Goal: Task Accomplishment & Management: Use online tool/utility

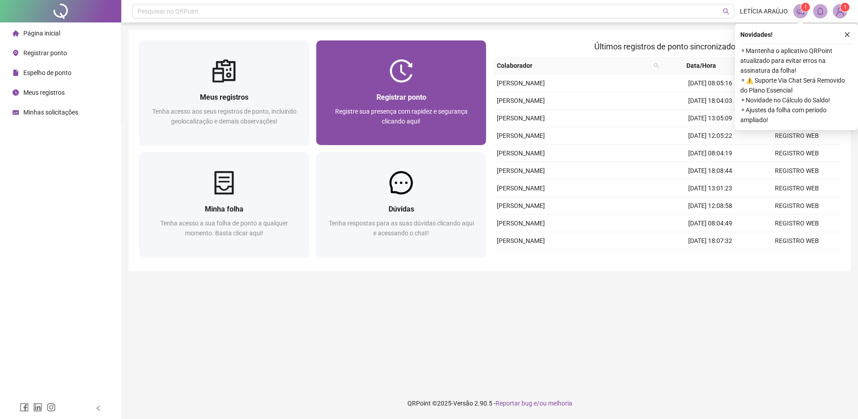
click at [433, 93] on div "Registrar ponto" at bounding box center [401, 97] width 148 height 11
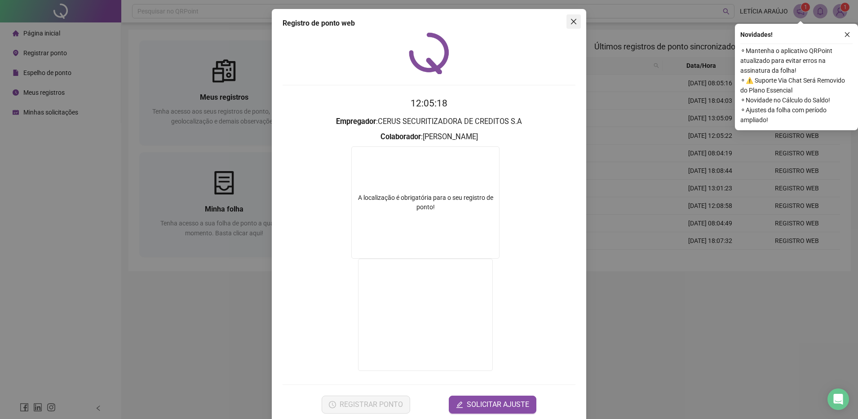
drag, startPoint x: 562, startPoint y: 10, endPoint x: 568, endPoint y: 16, distance: 7.6
click at [568, 16] on div "Registro de ponto web 12:05:18 Empregador : CERUS SECURITIZADORA DE CREDITOS S.…" at bounding box center [429, 216] width 314 height 414
drag, startPoint x: 568, startPoint y: 16, endPoint x: 567, endPoint y: 23, distance: 7.6
click at [568, 16] on button "Close" at bounding box center [573, 21] width 14 height 14
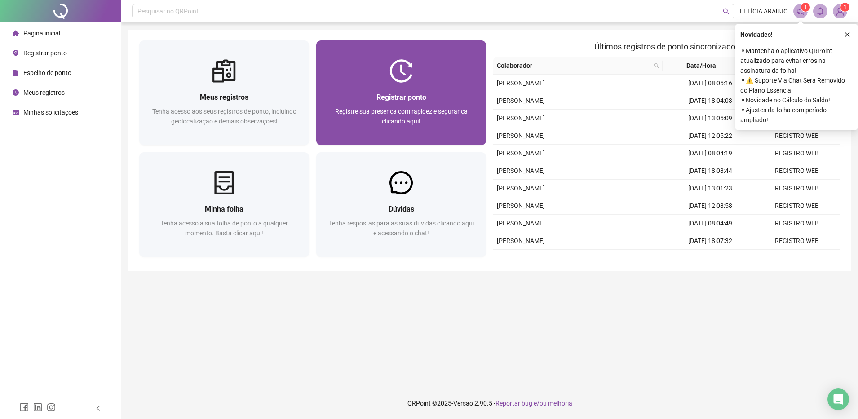
click at [383, 94] on span "Registrar ponto" at bounding box center [401, 97] width 50 height 9
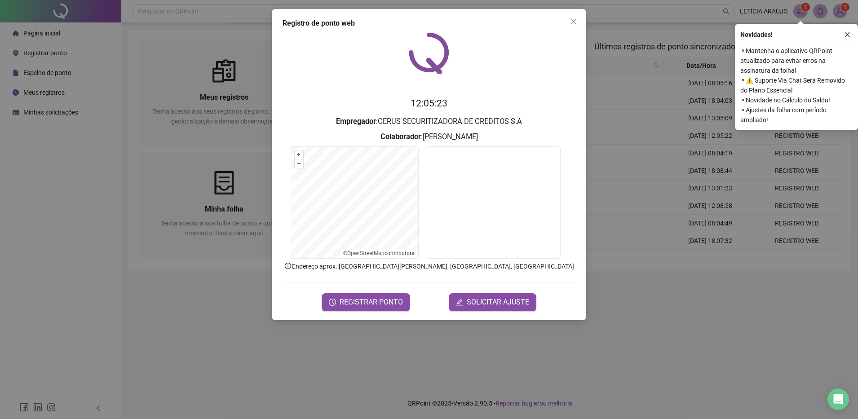
click at [387, 291] on form "12:05:23 Empregador : CERUS SECURITIZADORA DE CREDITOS S.A Colaborador : [PERSO…" at bounding box center [428, 203] width 293 height 215
click at [353, 298] on span "REGISTRAR PONTO" at bounding box center [370, 302] width 63 height 11
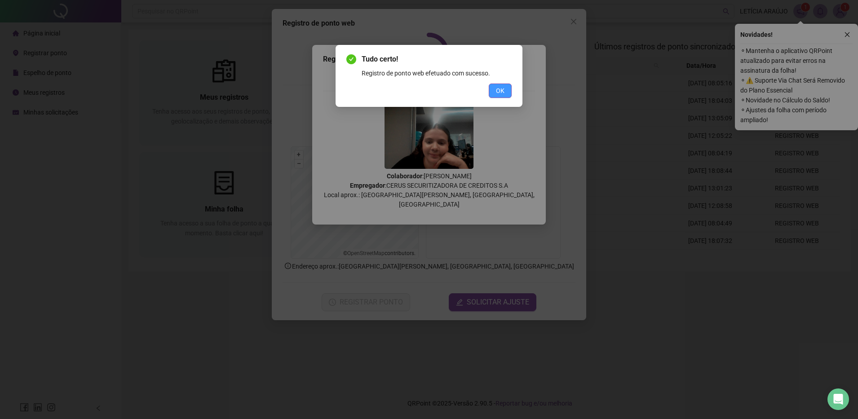
click at [505, 93] on button "OK" at bounding box center [500, 91] width 23 height 14
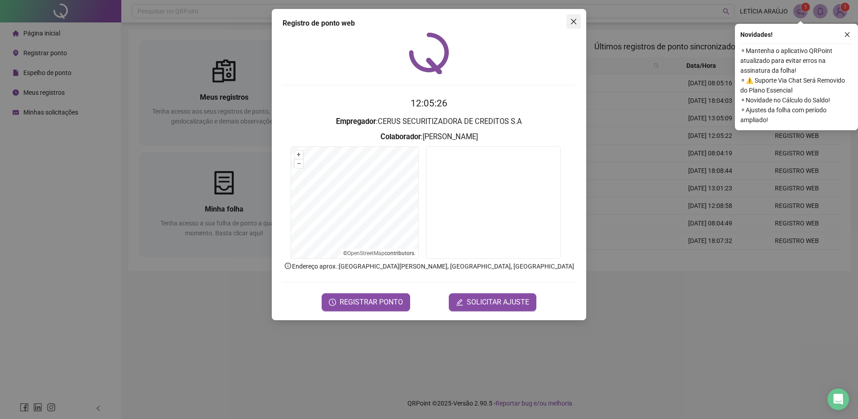
click at [576, 18] on icon "close" at bounding box center [573, 21] width 7 height 7
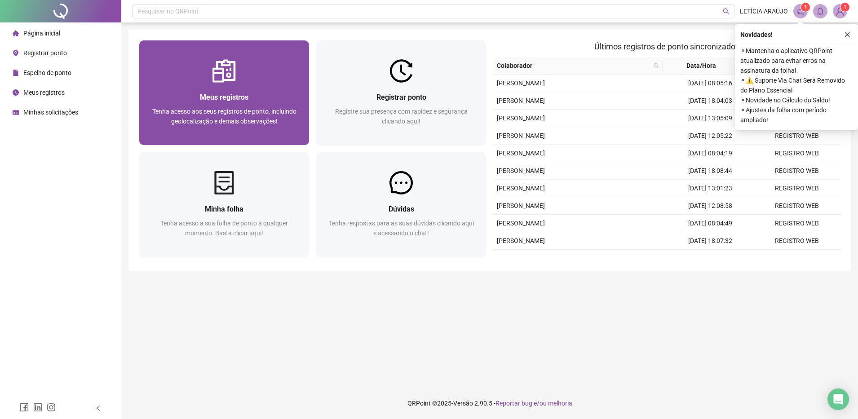
click at [308, 81] on div "Meus registros Tenha acesso aos seus registros de ponto, incluindo geolocalizaç…" at bounding box center [224, 94] width 177 height 108
click at [276, 72] on div at bounding box center [224, 70] width 170 height 23
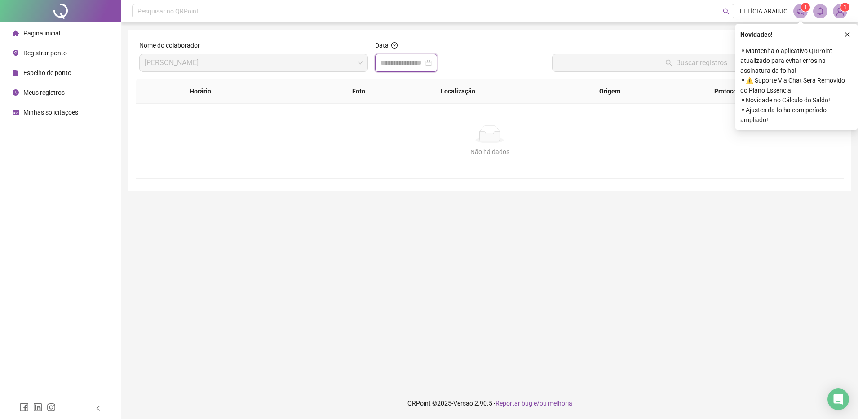
click at [392, 67] on input at bounding box center [401, 62] width 43 height 11
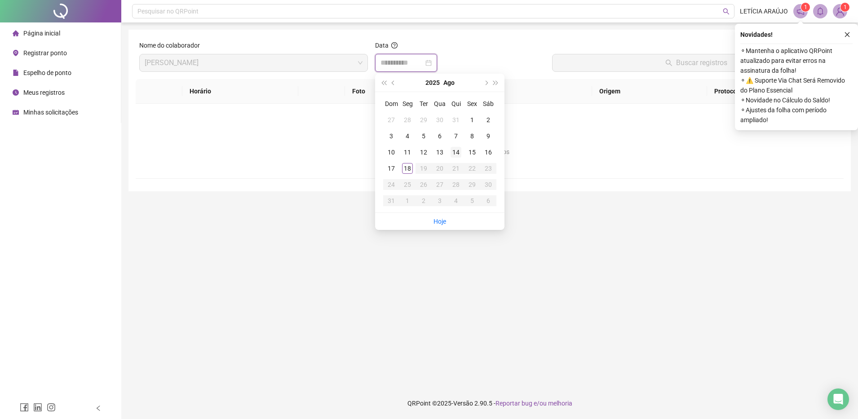
type input "**********"
click at [407, 169] on div "18" at bounding box center [407, 168] width 11 height 11
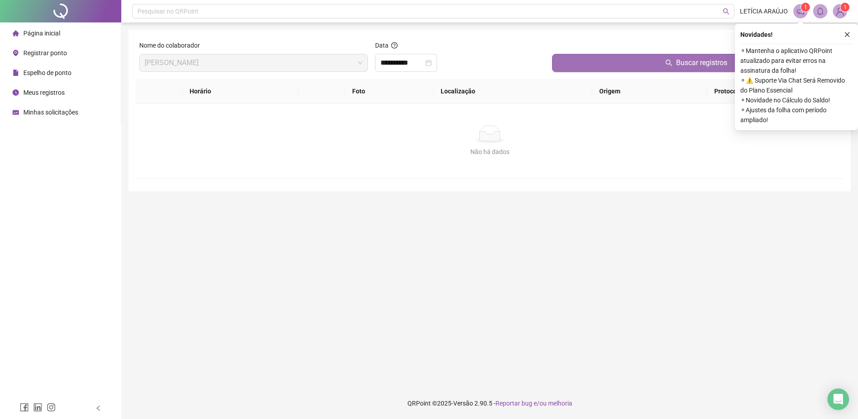
click at [569, 58] on button "Buscar registros" at bounding box center [696, 63] width 288 height 18
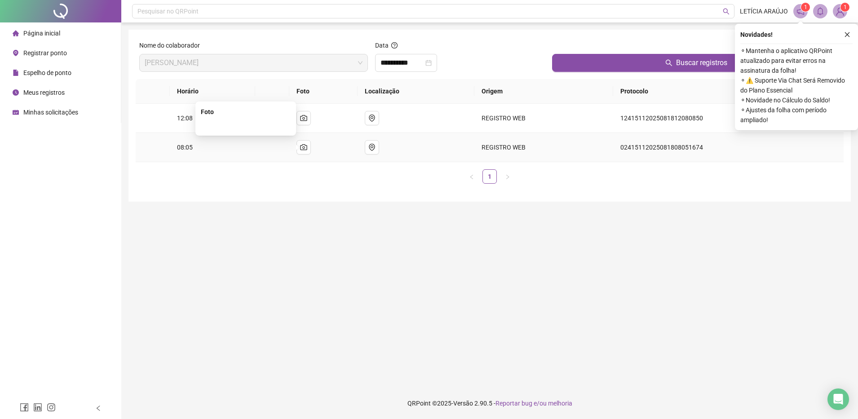
click at [246, 126] on img at bounding box center [246, 126] width 0 height 0
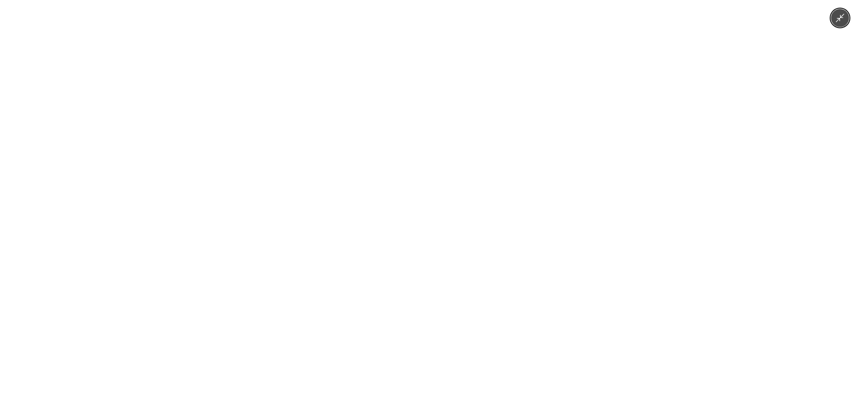
click at [271, 150] on img at bounding box center [429, 209] width 560 height 419
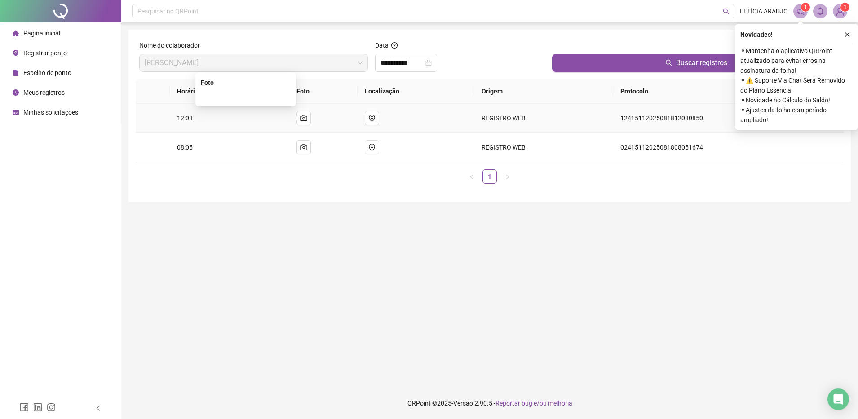
click at [246, 97] on img at bounding box center [246, 97] width 0 height 0
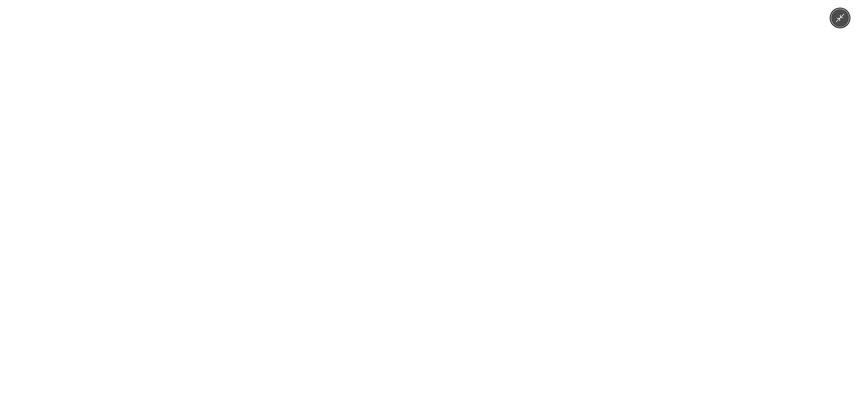
click at [244, 116] on img at bounding box center [429, 209] width 560 height 419
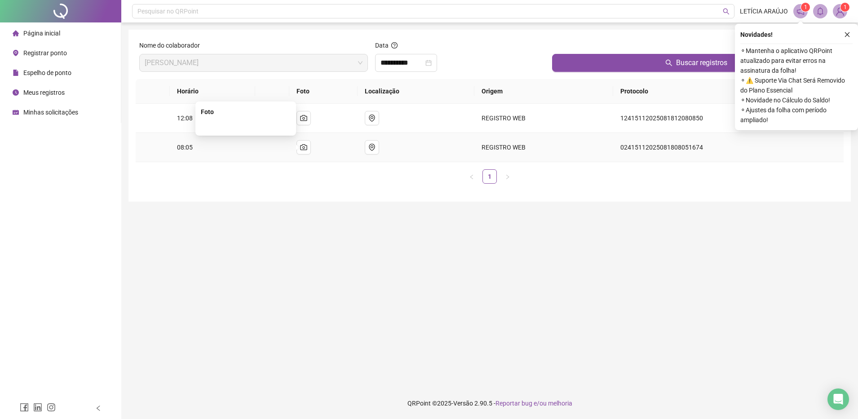
click at [246, 126] on img at bounding box center [246, 126] width 0 height 0
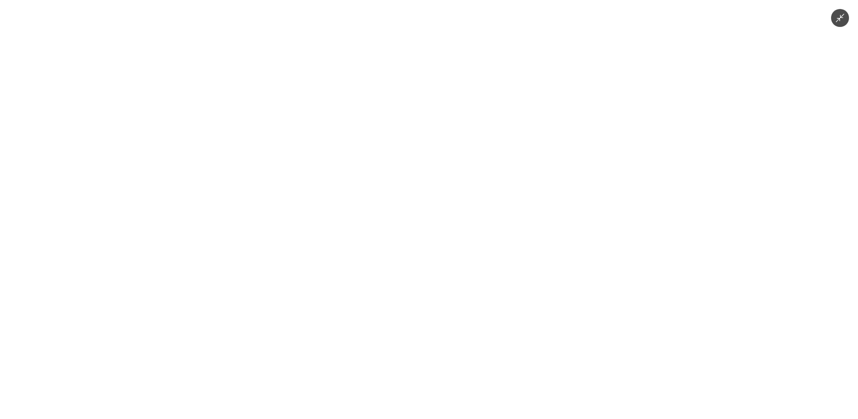
click at [267, 142] on img at bounding box center [429, 209] width 560 height 419
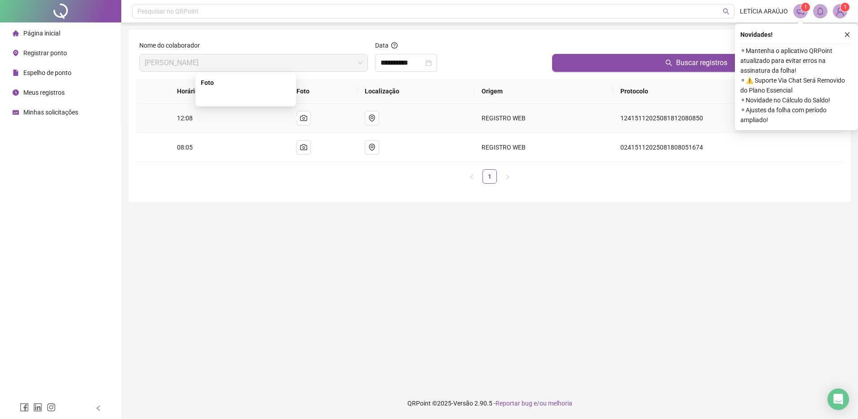
click at [246, 97] on img at bounding box center [246, 97] width 0 height 0
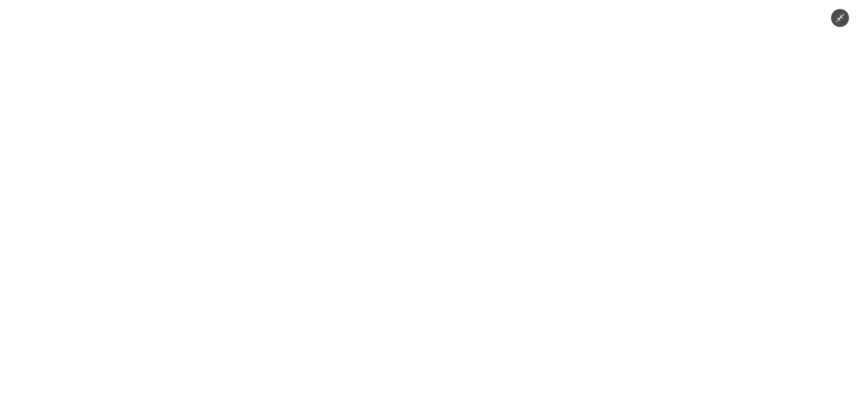
click at [286, 119] on img at bounding box center [429, 209] width 560 height 419
